Goal: Navigation & Orientation: Find specific page/section

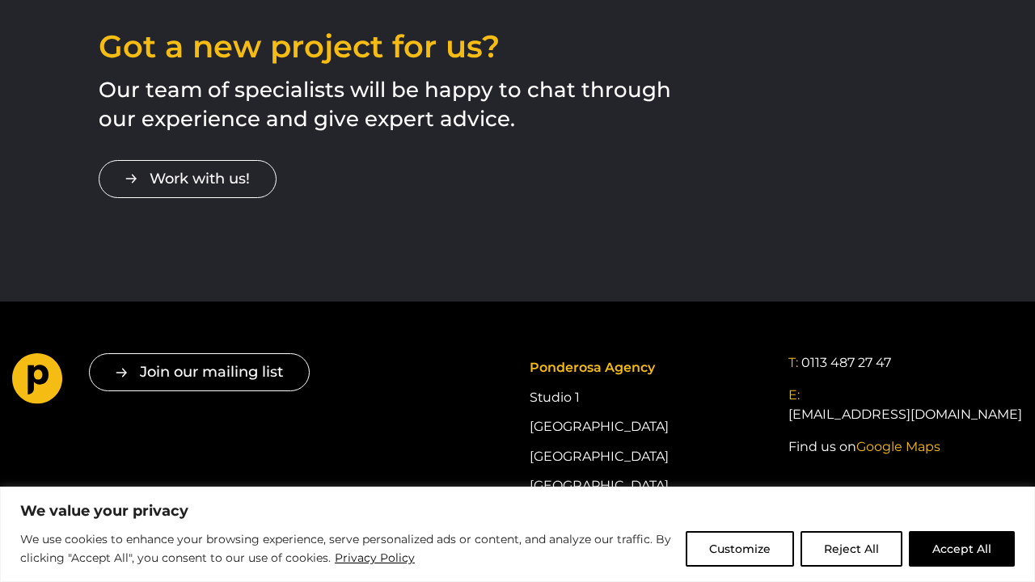
scroll to position [3142, 0]
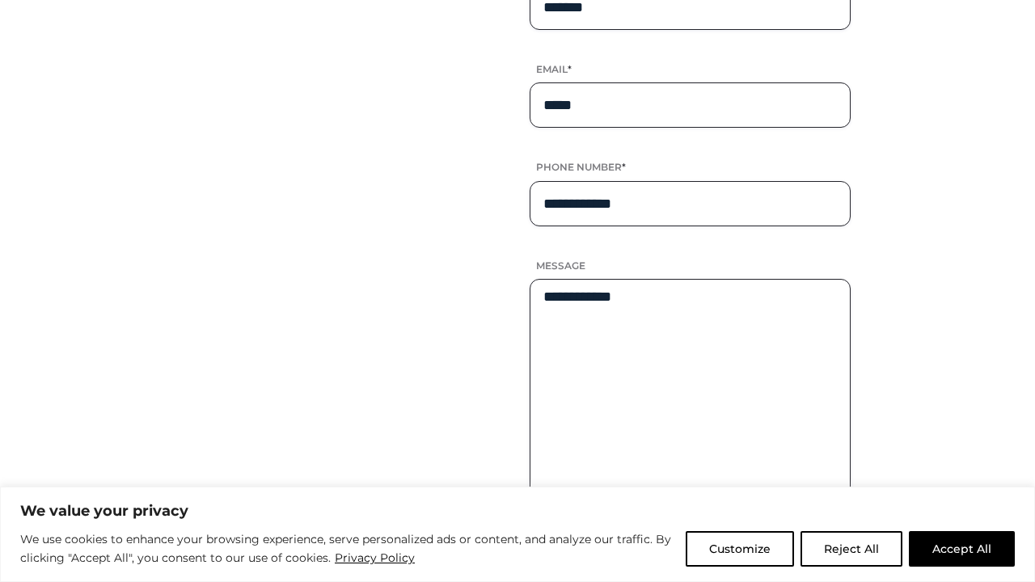
scroll to position [2037, 0]
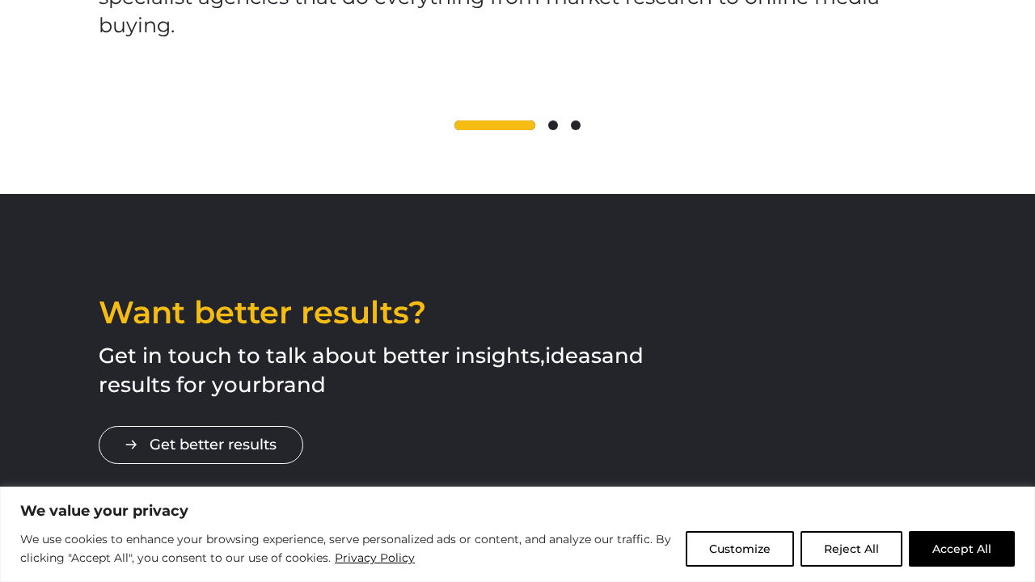
scroll to position [2753, 0]
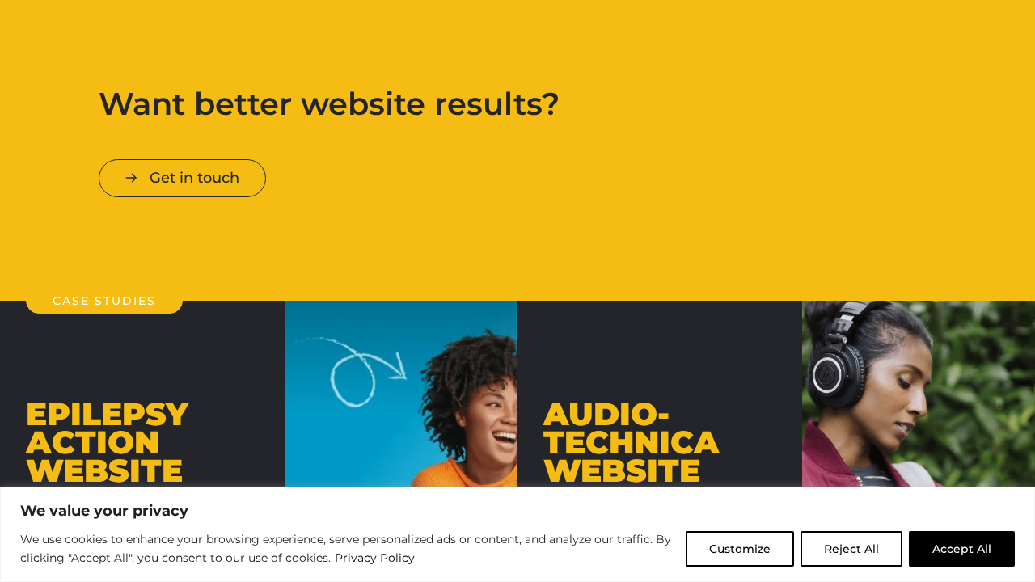
scroll to position [4102, 0]
